Goal: Transaction & Acquisition: Purchase product/service

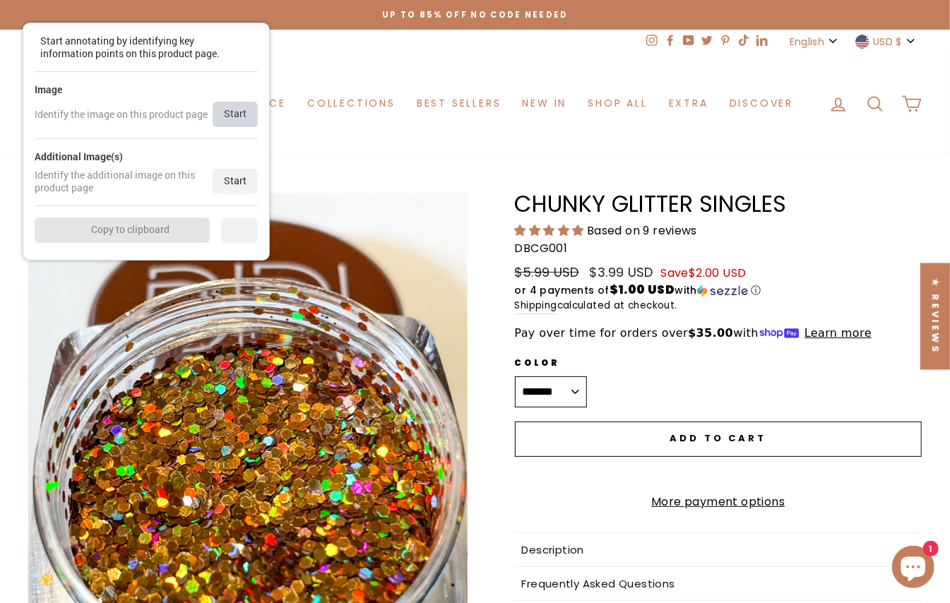
click at [237, 119] on div "Start" at bounding box center [235, 114] width 45 height 25
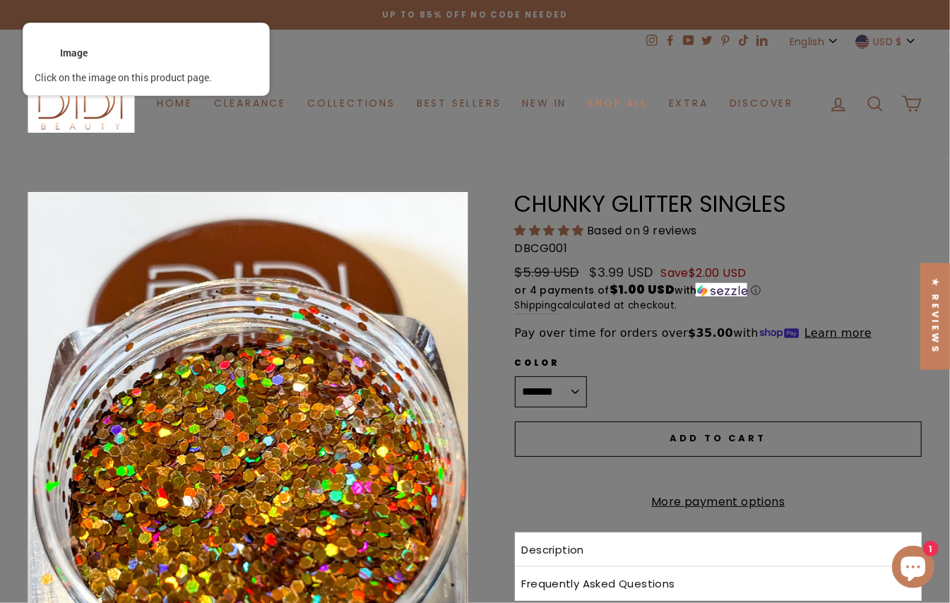
click at [379, 484] on div at bounding box center [248, 485] width 442 height 588
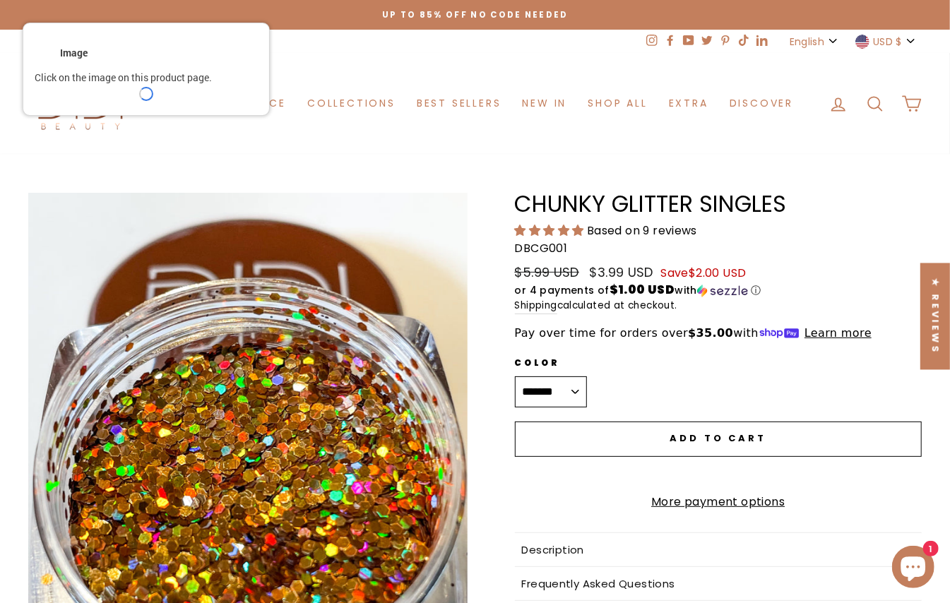
click at [941, 68] on div "Home Clearance Collections Best Sellers New in Shop All Eyes Face Lips Tools Bu…" at bounding box center [475, 103] width 950 height 73
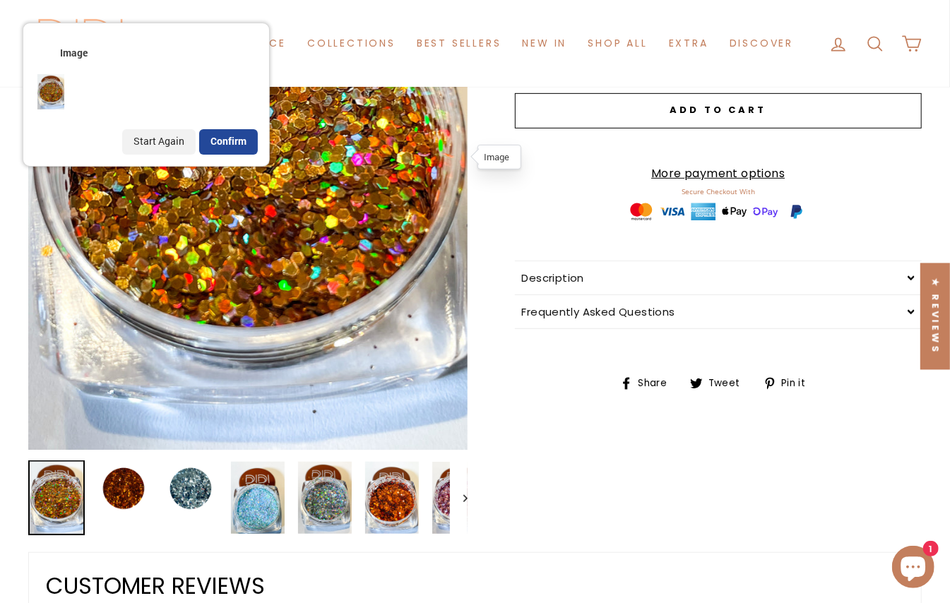
click at [221, 148] on div "Confirm" at bounding box center [228, 141] width 59 height 25
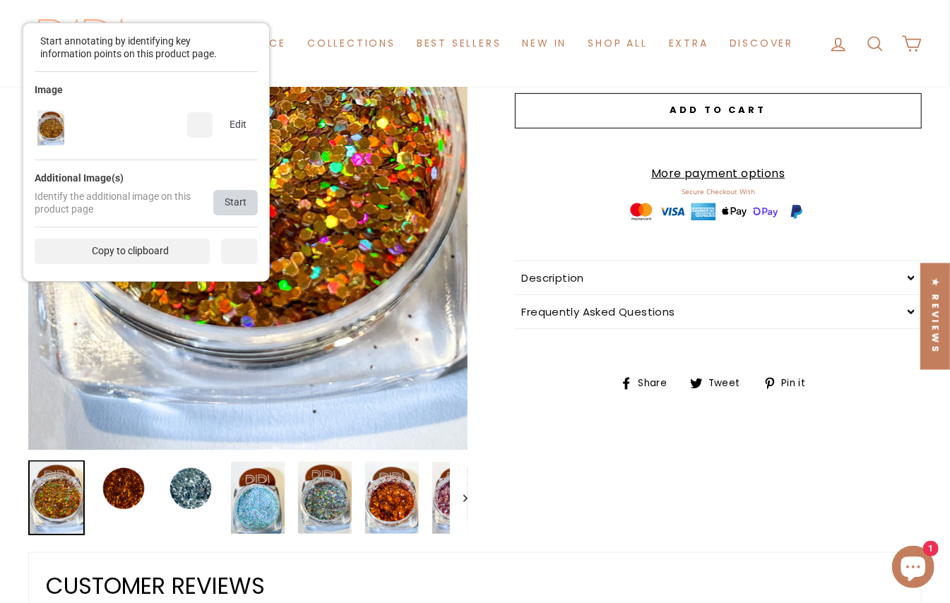
click at [237, 208] on div "Start" at bounding box center [235, 202] width 44 height 25
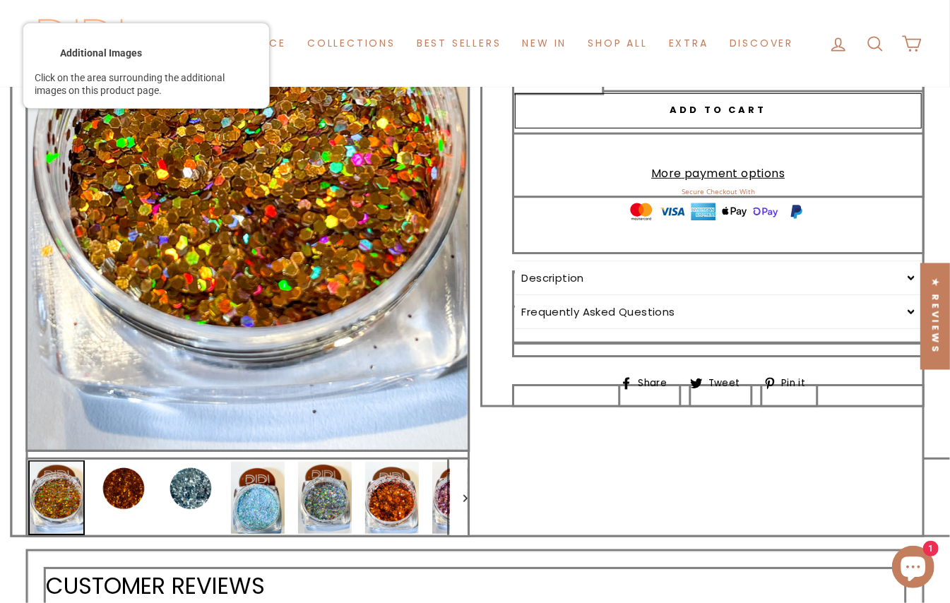
click at [167, 472] on div at bounding box center [248, 497] width 442 height 78
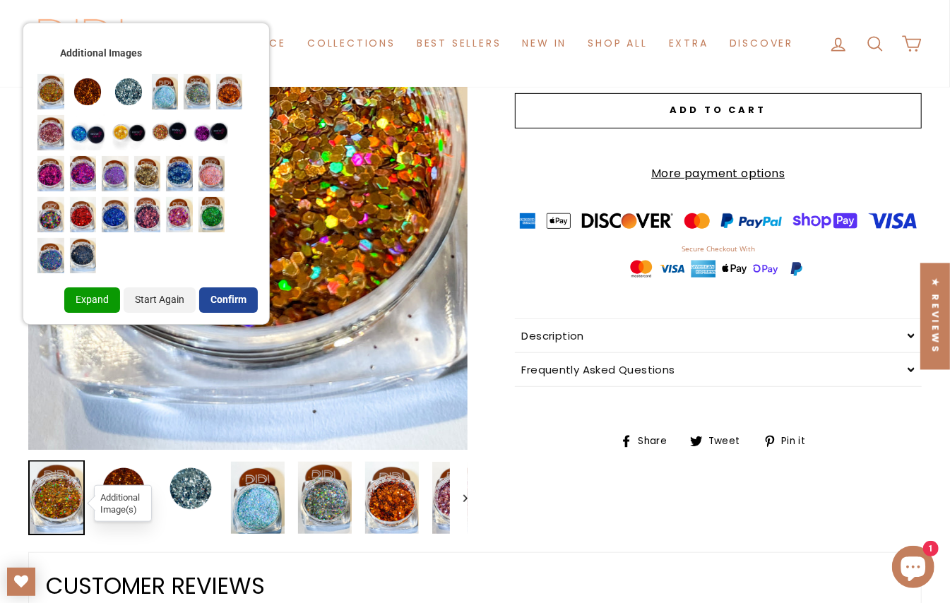
click at [254, 298] on div "Confirm" at bounding box center [228, 299] width 59 height 25
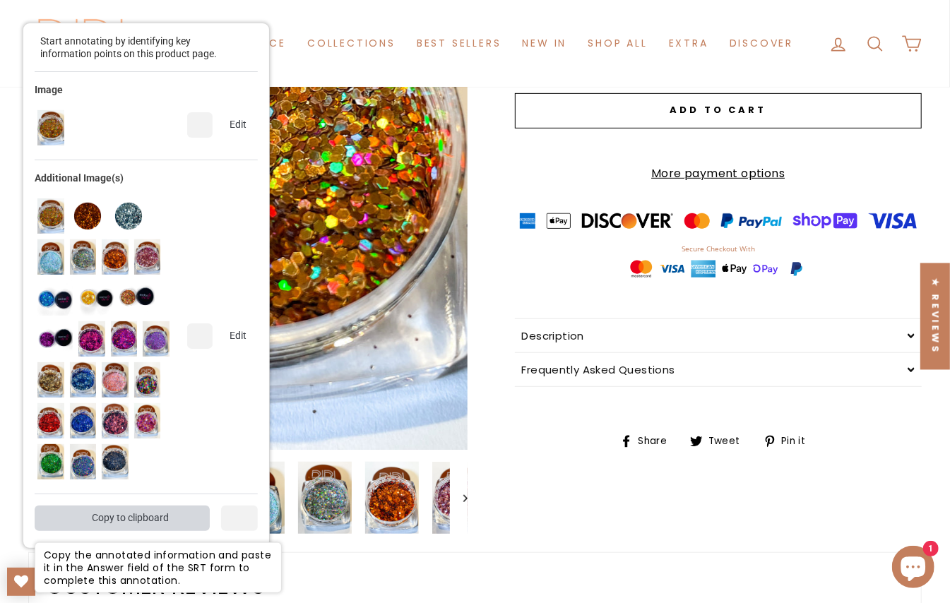
click at [133, 506] on div "Copy to clipboard" at bounding box center [122, 518] width 175 height 25
